Goal: Find specific page/section

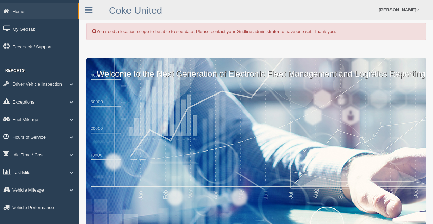
click at [52, 136] on link "Hours of Service" at bounding box center [40, 137] width 80 height 16
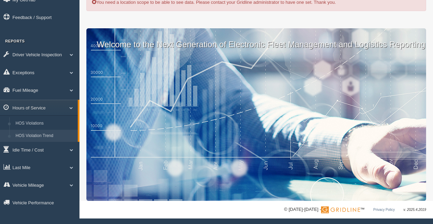
scroll to position [30, 0]
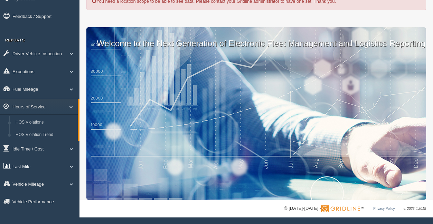
click at [67, 169] on link "Last Mile" at bounding box center [40, 167] width 80 height 16
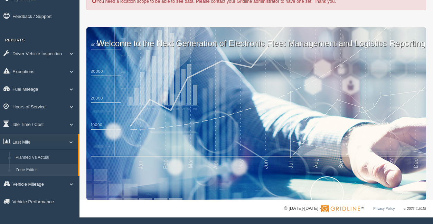
click at [59, 167] on link "Zone Editor" at bounding box center [44, 170] width 65 height 12
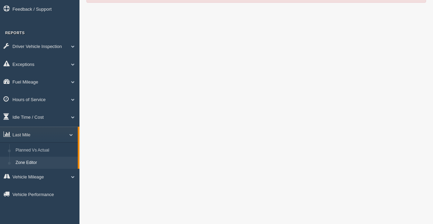
scroll to position [35, 0]
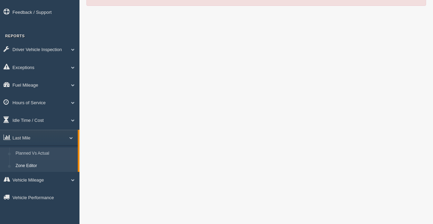
click at [37, 154] on link "Planned Vs Actual" at bounding box center [44, 154] width 65 height 12
